Goal: Task Accomplishment & Management: Manage account settings

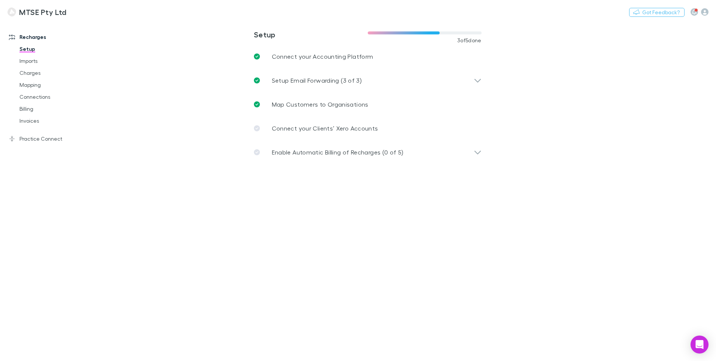
click at [542, 139] on main "**********" at bounding box center [406, 191] width 619 height 340
click at [46, 75] on link "Charges" at bounding box center [54, 73] width 84 height 12
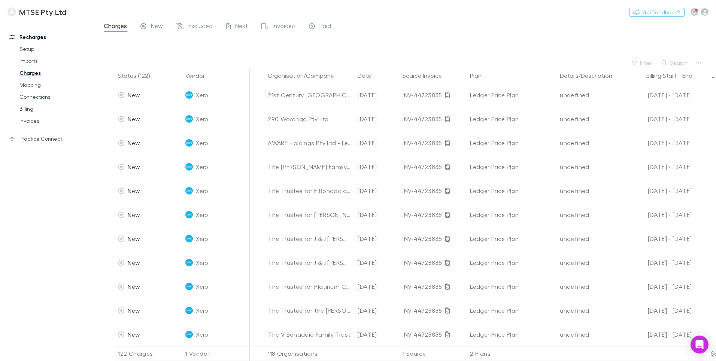
click at [508, 43] on div at bounding box center [413, 46] width 606 height 22
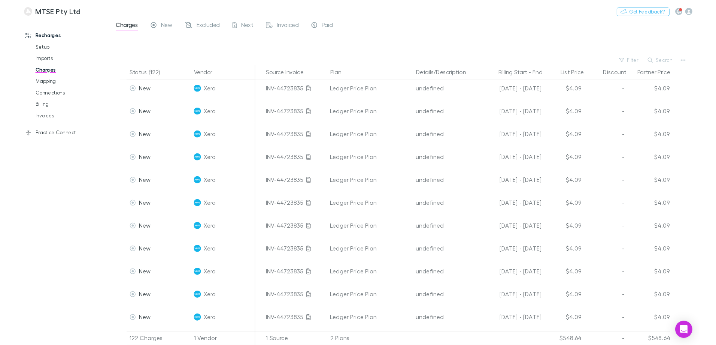
scroll to position [2473, 142]
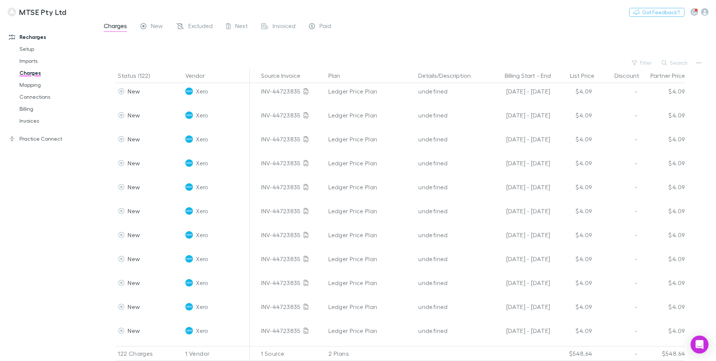
click at [496, 37] on div at bounding box center [413, 46] width 606 height 22
click at [38, 110] on link "Billing" at bounding box center [54, 109] width 84 height 12
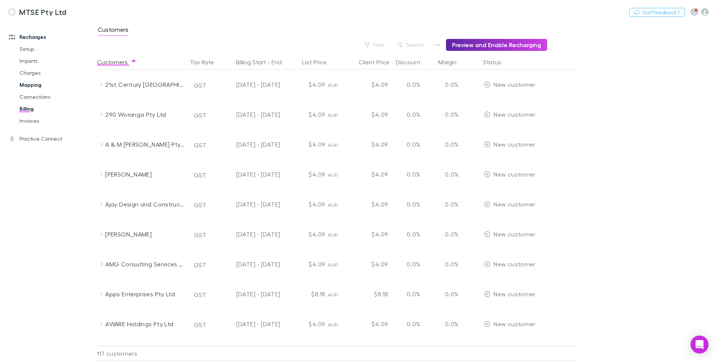
click at [40, 85] on link "Mapping" at bounding box center [54, 85] width 84 height 12
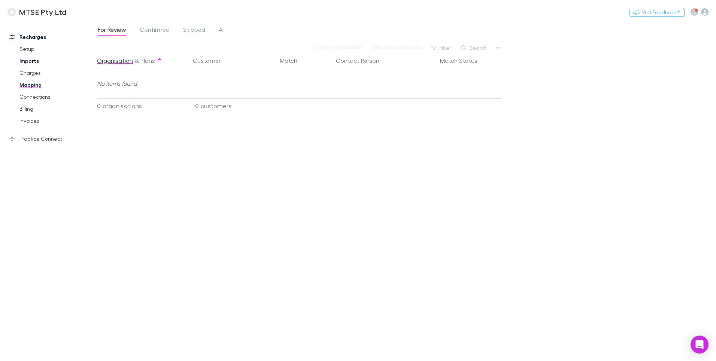
click at [36, 62] on link "Imports" at bounding box center [54, 61] width 84 height 12
click at [35, 53] on link "Setup" at bounding box center [54, 49] width 84 height 12
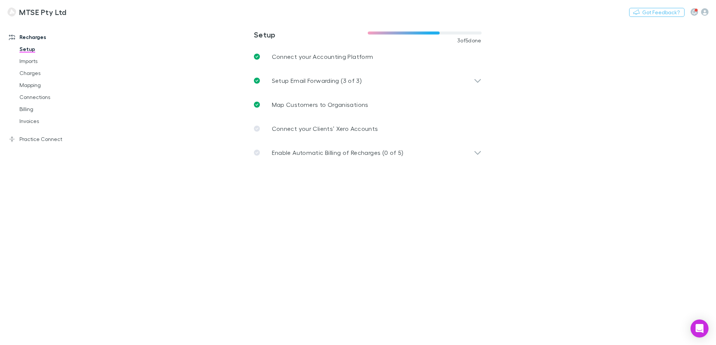
click at [124, 131] on main "**********" at bounding box center [406, 183] width 619 height 324
click at [37, 121] on link "Invoices" at bounding box center [54, 121] width 84 height 12
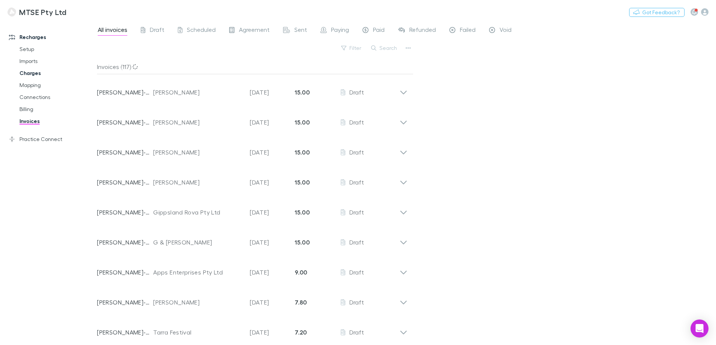
click at [31, 73] on link "Charges" at bounding box center [54, 73] width 84 height 12
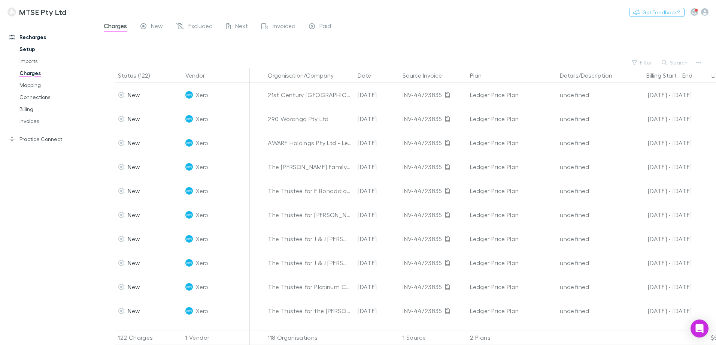
click at [32, 49] on link "Setup" at bounding box center [54, 49] width 84 height 12
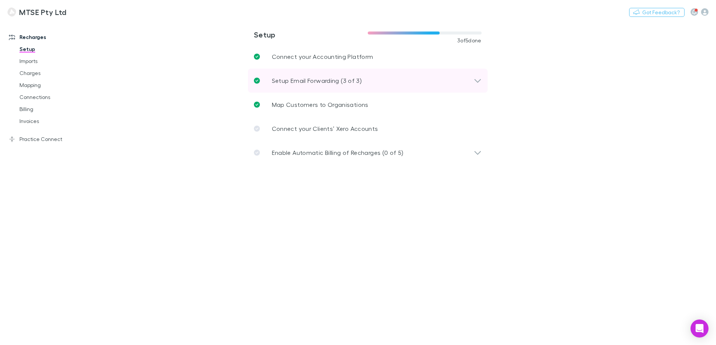
click at [353, 79] on p "Setup Email Forwarding (3 of 3)" at bounding box center [317, 80] width 90 height 9
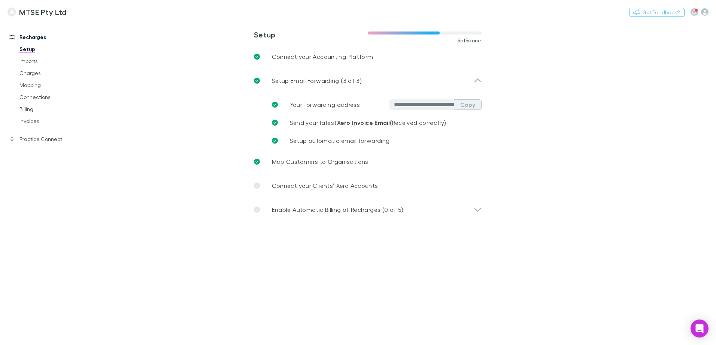
click at [470, 106] on button "Copy" at bounding box center [468, 104] width 28 height 10
drag, startPoint x: 558, startPoint y: 135, endPoint x: 424, endPoint y: 130, distance: 134.9
click at [558, 135] on main "**********" at bounding box center [406, 183] width 619 height 324
click at [45, 60] on link "Imports" at bounding box center [54, 61] width 84 height 12
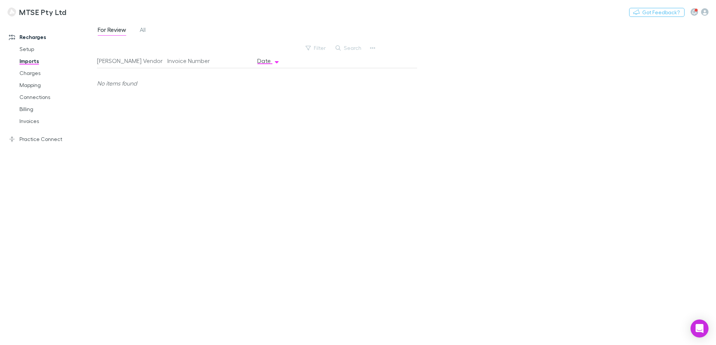
click at [481, 115] on div "For Review All Filter Search Rech Vendor Invoice Number Date No items found" at bounding box center [406, 183] width 619 height 324
click at [518, 113] on div "For Review All Filter Search Rech Vendor Invoice Number Date No items found" at bounding box center [406, 183] width 619 height 324
click at [34, 49] on link "Setup" at bounding box center [54, 49] width 84 height 12
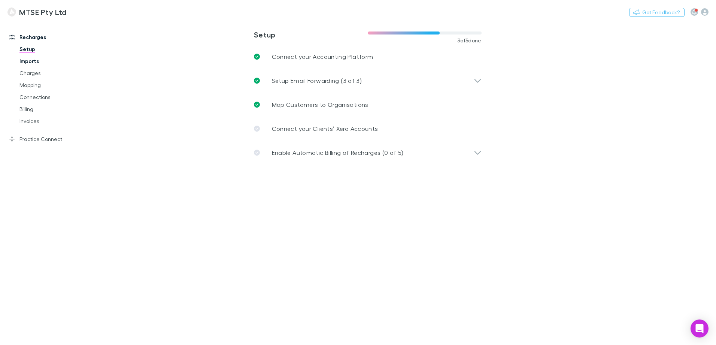
click at [37, 60] on link "Imports" at bounding box center [54, 61] width 84 height 12
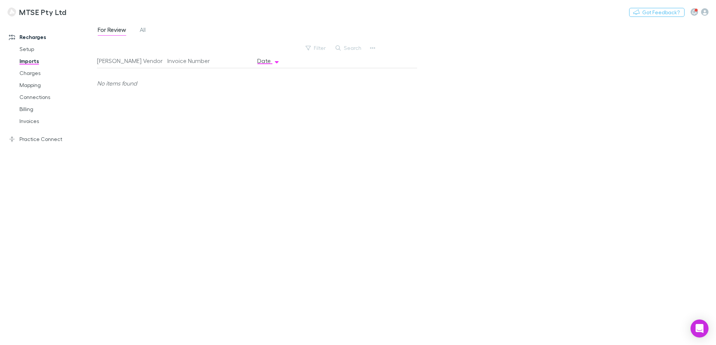
click at [497, 36] on div "For Review All" at bounding box center [406, 32] width 619 height 14
click at [24, 49] on link "Setup" at bounding box center [54, 49] width 84 height 12
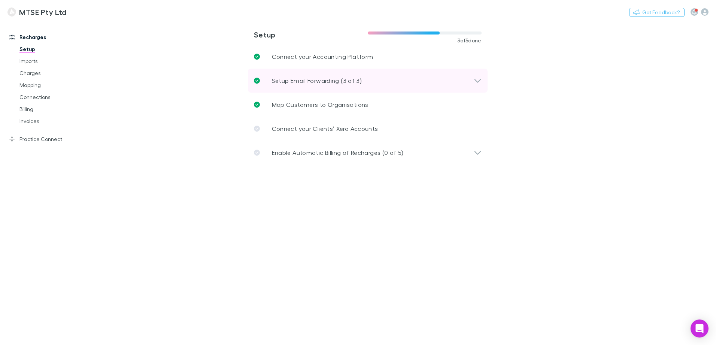
click at [301, 77] on p "Setup Email Forwarding (3 of 3)" at bounding box center [317, 80] width 90 height 9
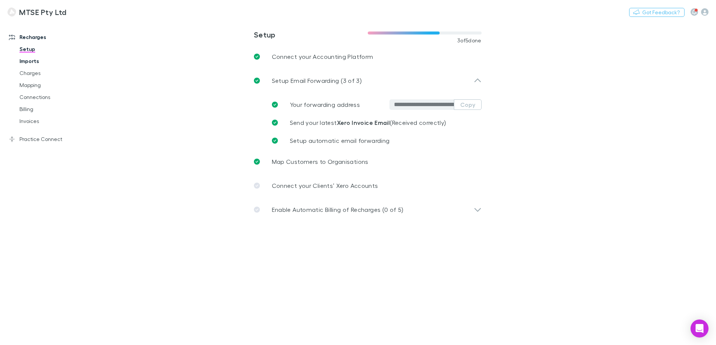
click at [35, 60] on link "Imports" at bounding box center [54, 61] width 84 height 12
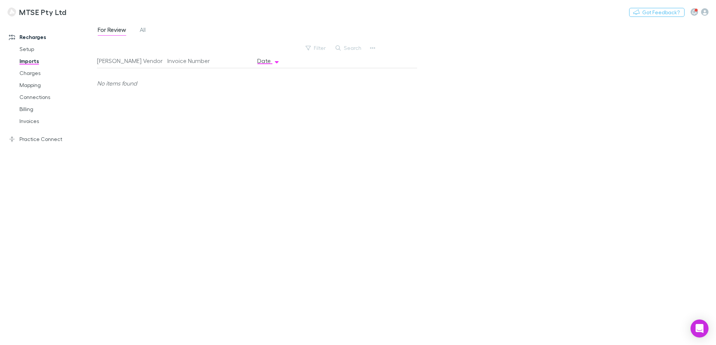
click at [257, 36] on div "For Review All" at bounding box center [406, 32] width 619 height 14
click at [142, 32] on span "All" at bounding box center [143, 31] width 6 height 10
click at [113, 32] on span "For Review" at bounding box center [112, 31] width 28 height 10
click at [202, 15] on div "MTSE Pty Ltd Nothing Got Feedback?" at bounding box center [358, 12] width 716 height 24
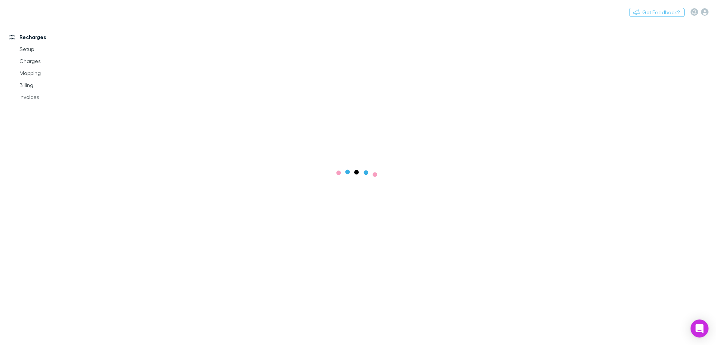
click at [260, 20] on div "Nothing Got Feedback?" at bounding box center [358, 12] width 716 height 24
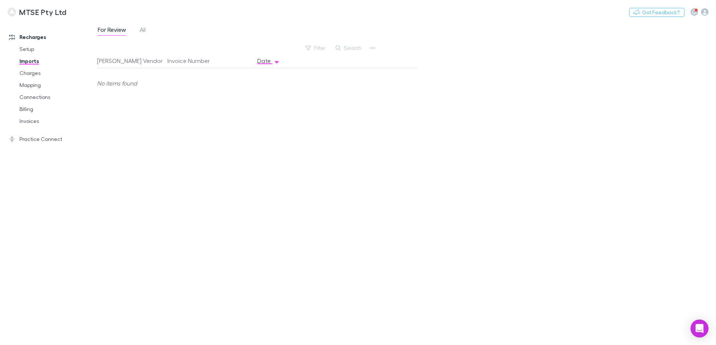
click at [228, 22] on div "MTSE Pty Ltd Nothing Got Feedback?" at bounding box center [358, 12] width 716 height 24
click at [33, 52] on link "Setup" at bounding box center [54, 49] width 84 height 12
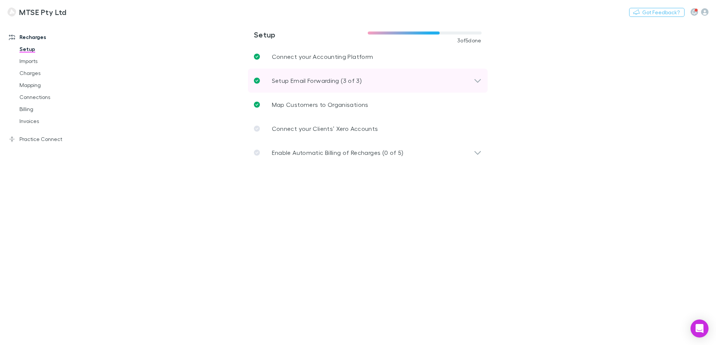
drag, startPoint x: 471, startPoint y: 79, endPoint x: 484, endPoint y: 84, distance: 14.2
click at [471, 79] on div "Setup Email Forwarding (3 of 3)" at bounding box center [364, 80] width 220 height 9
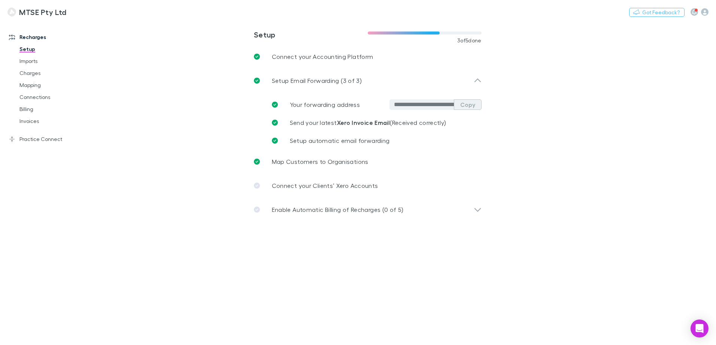
click at [469, 103] on button "Copy" at bounding box center [468, 104] width 28 height 10
drag, startPoint x: 35, startPoint y: 60, endPoint x: 44, endPoint y: 64, distance: 9.4
click at [35, 60] on link "Imports" at bounding box center [54, 61] width 84 height 12
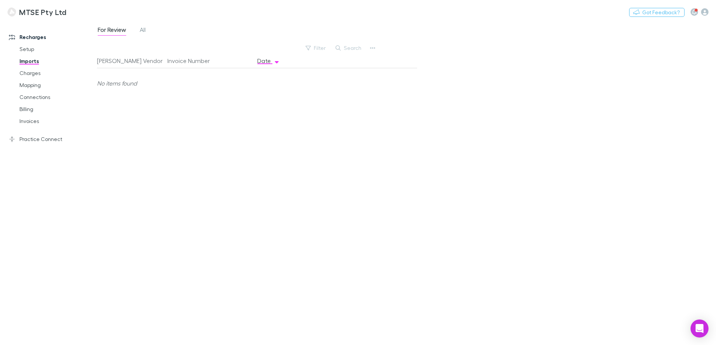
click at [425, 100] on div "For Review All Filter Search Rech Vendor Invoice Number Date No items found" at bounding box center [406, 183] width 619 height 324
click at [52, 73] on link "Charges" at bounding box center [54, 73] width 84 height 12
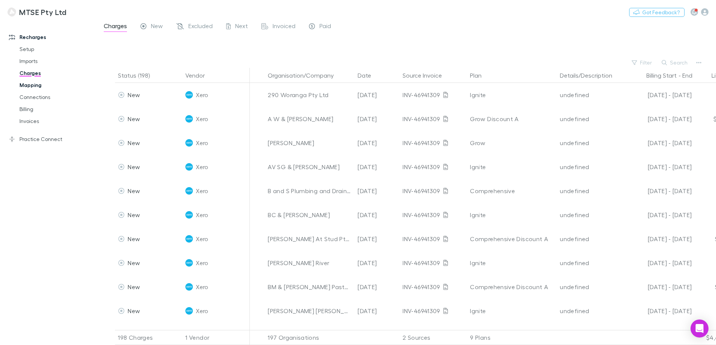
click at [41, 87] on link "Mapping" at bounding box center [54, 85] width 84 height 12
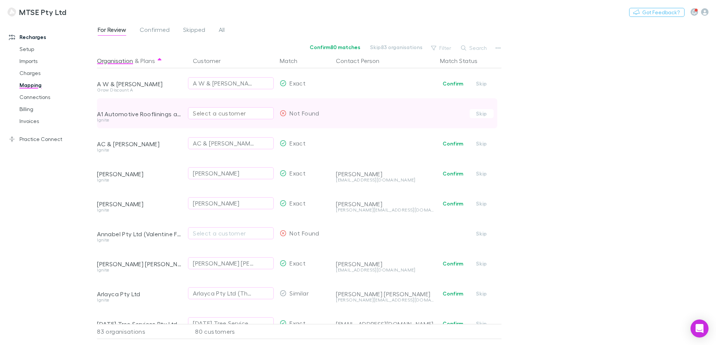
scroll to position [0, 0]
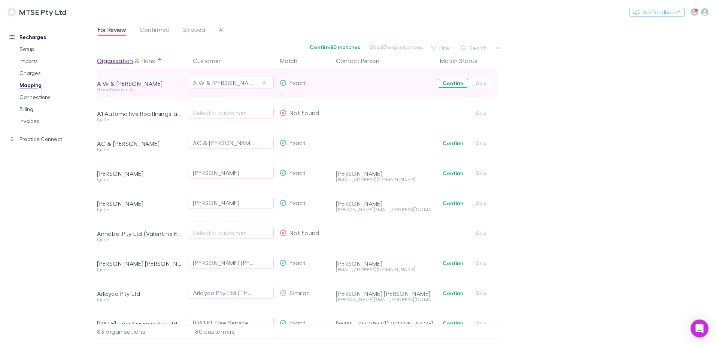
click at [443, 82] on button "Confirm" at bounding box center [453, 83] width 30 height 9
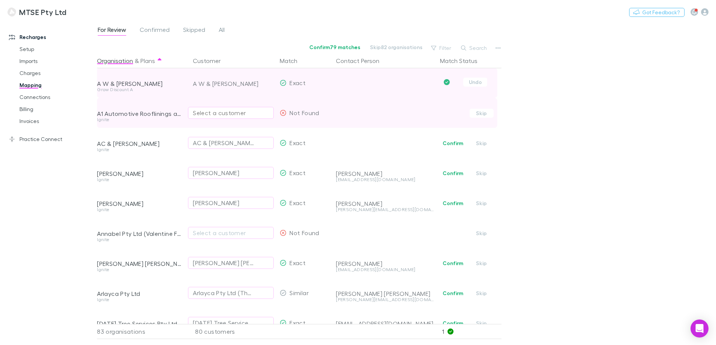
click at [233, 113] on div "Select a customer" at bounding box center [231, 112] width 76 height 9
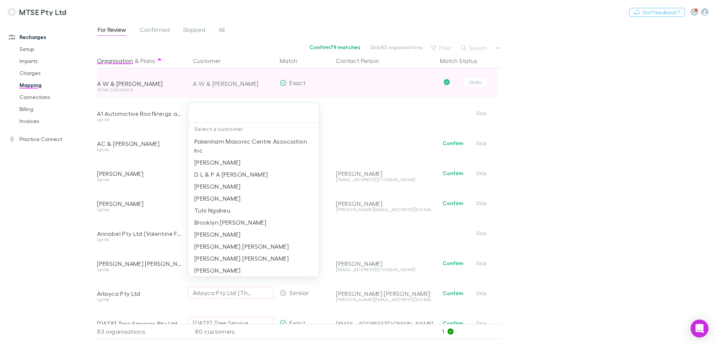
click at [524, 105] on div at bounding box center [358, 172] width 716 height 345
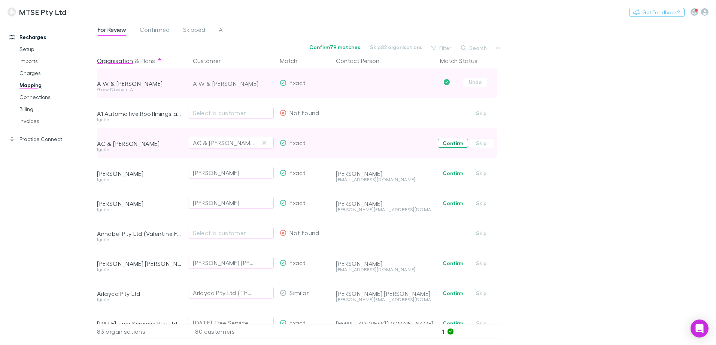
click at [447, 142] on button "Confirm" at bounding box center [453, 143] width 30 height 9
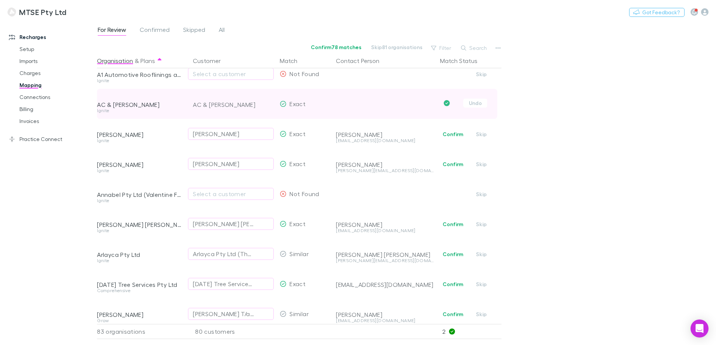
scroll to position [0, 0]
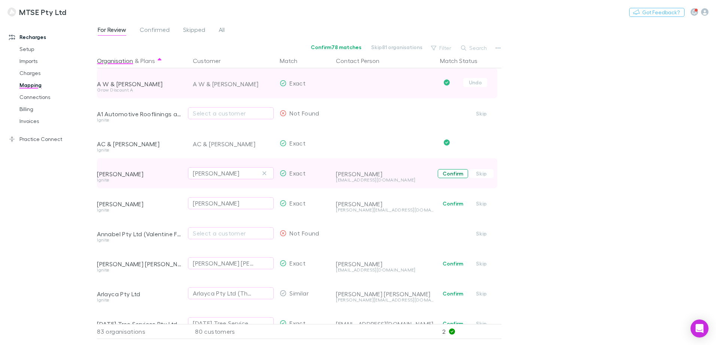
click at [454, 174] on button "Confirm" at bounding box center [453, 173] width 30 height 9
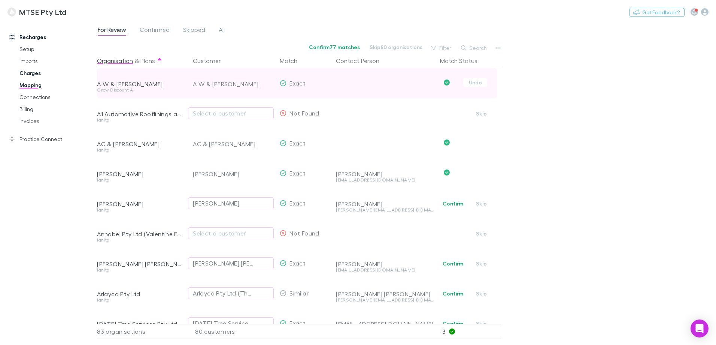
click at [42, 73] on link "Charges" at bounding box center [54, 73] width 84 height 12
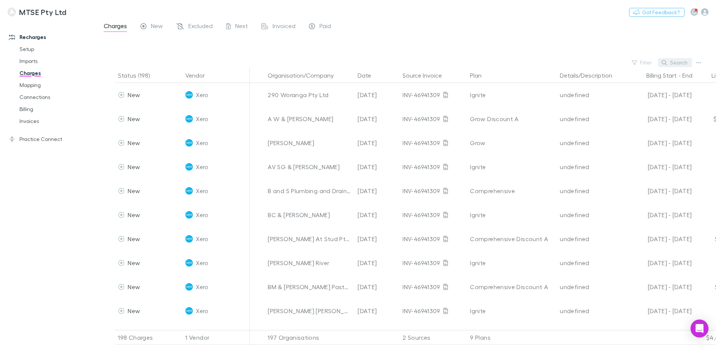
click at [682, 61] on button "Search" at bounding box center [675, 62] width 34 height 9
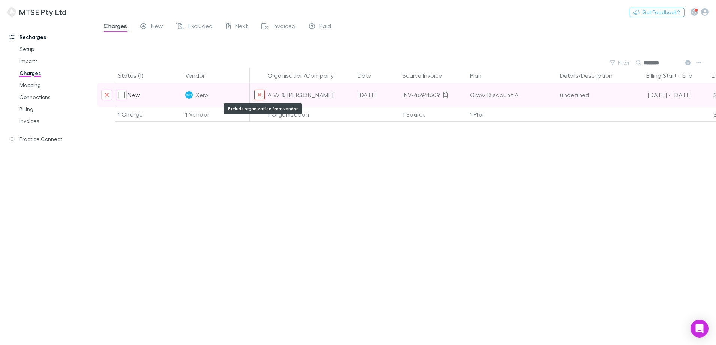
type input "********"
click at [260, 95] on icon "Exclude organization from vendor" at bounding box center [260, 95] width 4 height 4
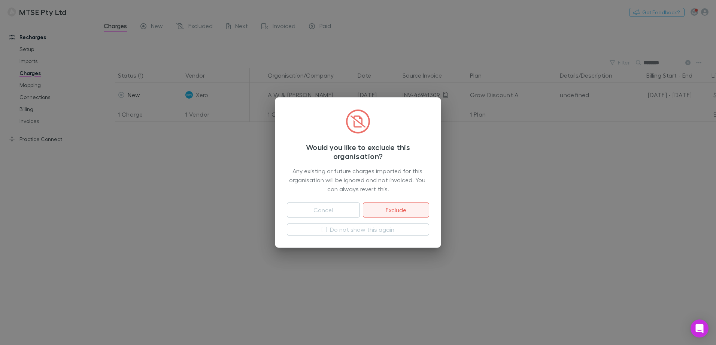
click at [382, 206] on button "Exclude" at bounding box center [396, 209] width 66 height 15
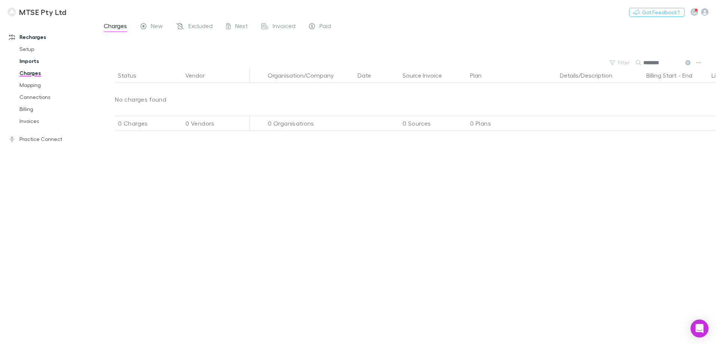
click at [35, 61] on link "Imports" at bounding box center [54, 61] width 84 height 12
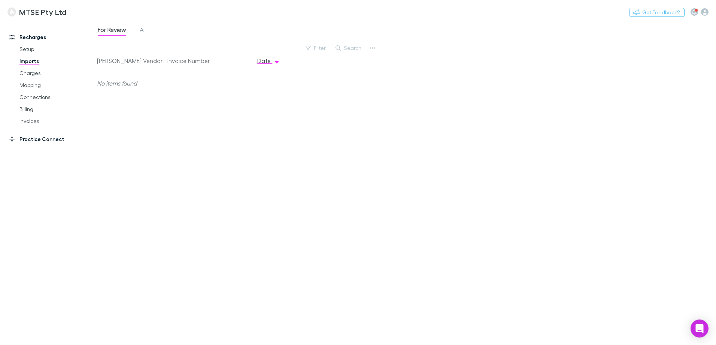
click at [37, 140] on link "Practice Connect" at bounding box center [48, 139] width 94 height 12
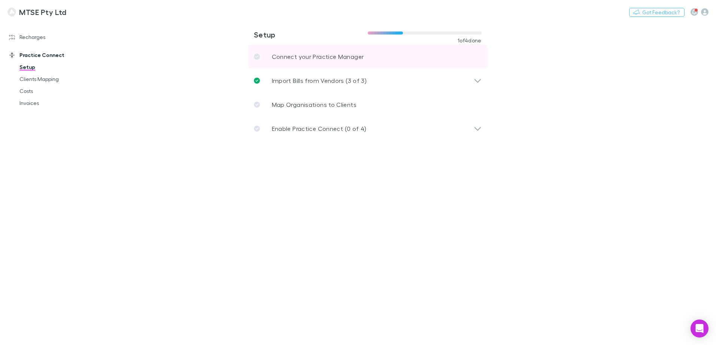
click at [349, 62] on link "Connect your Practice Manager" at bounding box center [368, 57] width 240 height 24
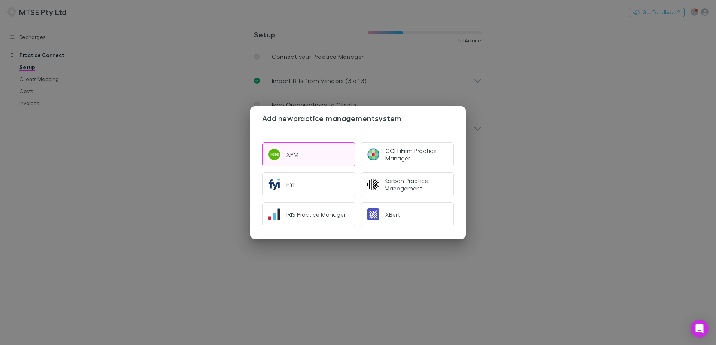
click at [316, 150] on button "XPM" at bounding box center [308, 154] width 93 height 24
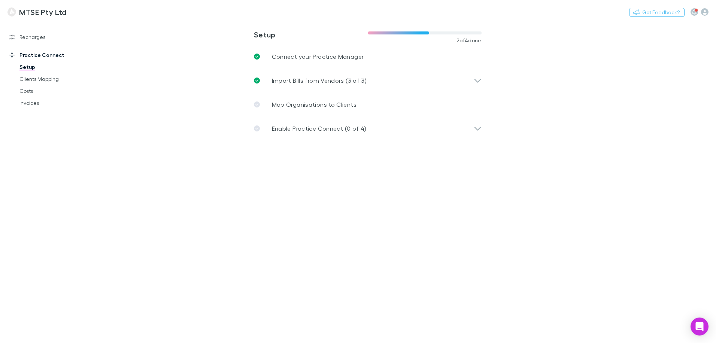
click at [178, 85] on main "**********" at bounding box center [406, 182] width 619 height 322
